Goal: Use online tool/utility: Utilize a website feature to perform a specific function

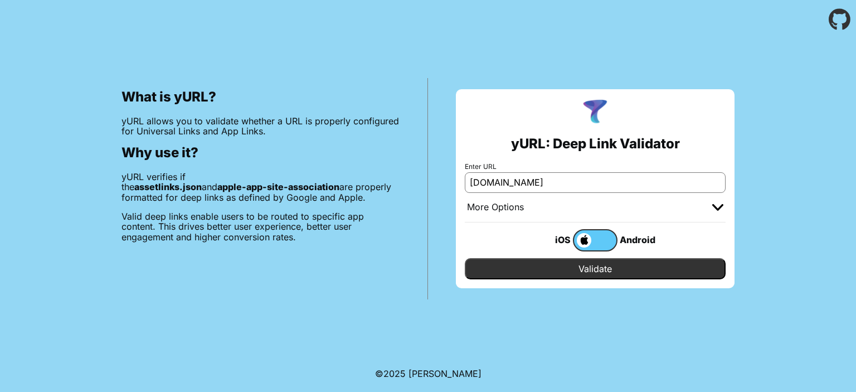
drag, startPoint x: 570, startPoint y: 180, endPoint x: 395, endPoint y: 168, distance: 175.9
click at [396, 168] on div "What is yURL? yURL allows you to validate whether a URL is properly configured …" at bounding box center [428, 169] width 856 height 260
type input "[DOMAIN_NAME]"
click at [499, 210] on div "More Options" at bounding box center [495, 207] width 57 height 11
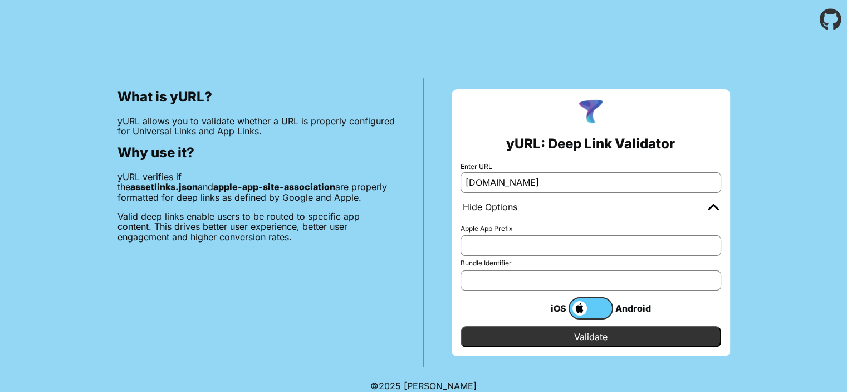
click at [499, 210] on div "Hide Options" at bounding box center [490, 207] width 55 height 11
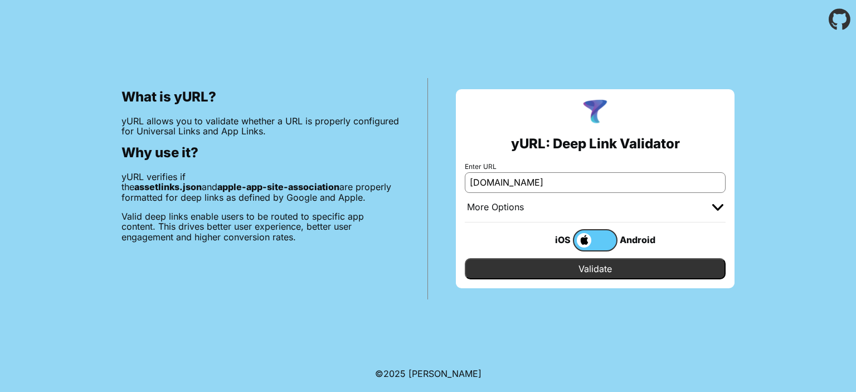
click at [526, 270] on input "Validate" at bounding box center [595, 268] width 261 height 21
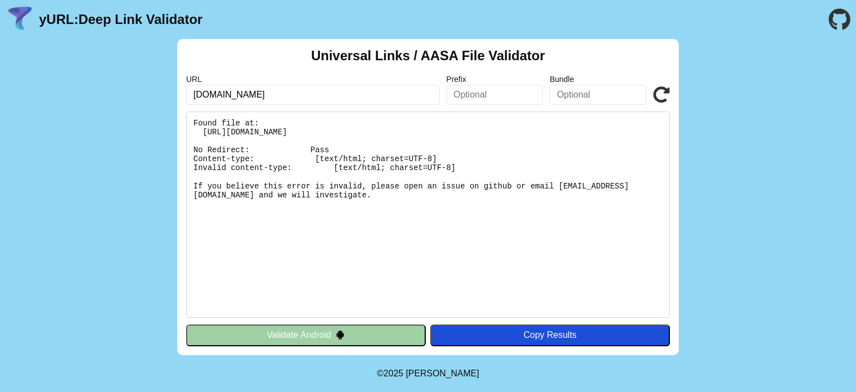
click at [194, 97] on input "[DOMAIN_NAME]" at bounding box center [312, 95] width 253 height 20
type input "[DOMAIN_NAME]"
click at [662, 89] on icon at bounding box center [661, 94] width 17 height 17
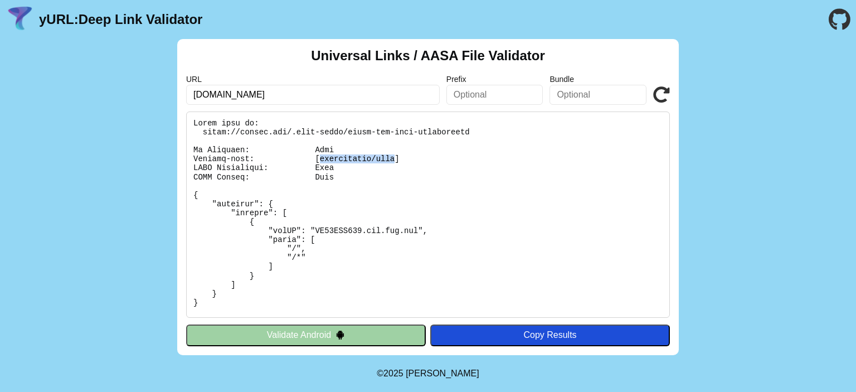
drag, startPoint x: 308, startPoint y: 155, endPoint x: 379, endPoint y: 161, distance: 71.5
click at [379, 161] on pre at bounding box center [428, 214] width 484 height 206
click at [212, 89] on input "getvme.com" at bounding box center [312, 95] width 253 height 20
type input "[DOMAIN_NAME]"
